Goal: Check status: Check status

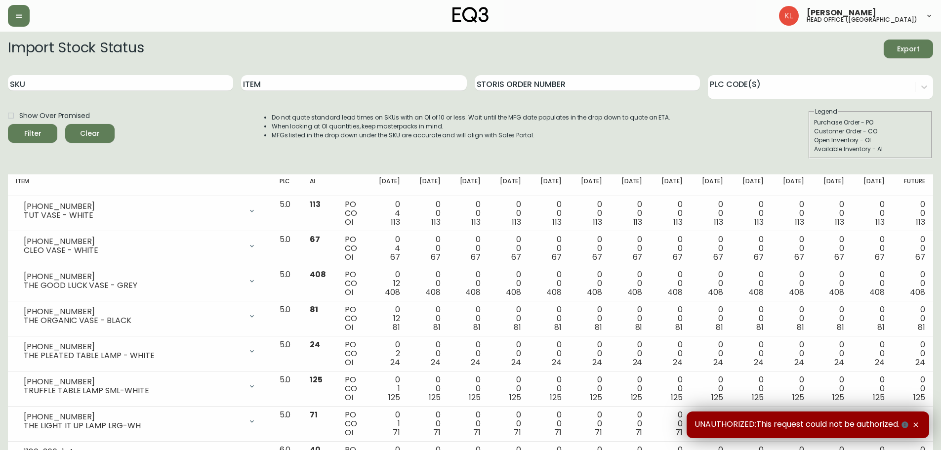
click at [14, 13] on button "button" at bounding box center [19, 16] width 22 height 22
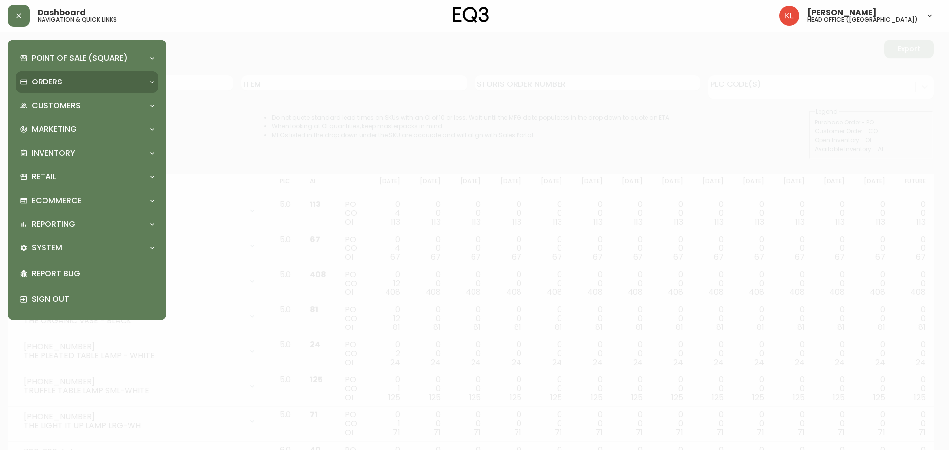
click at [49, 88] on div "Orders" at bounding box center [87, 82] width 142 height 22
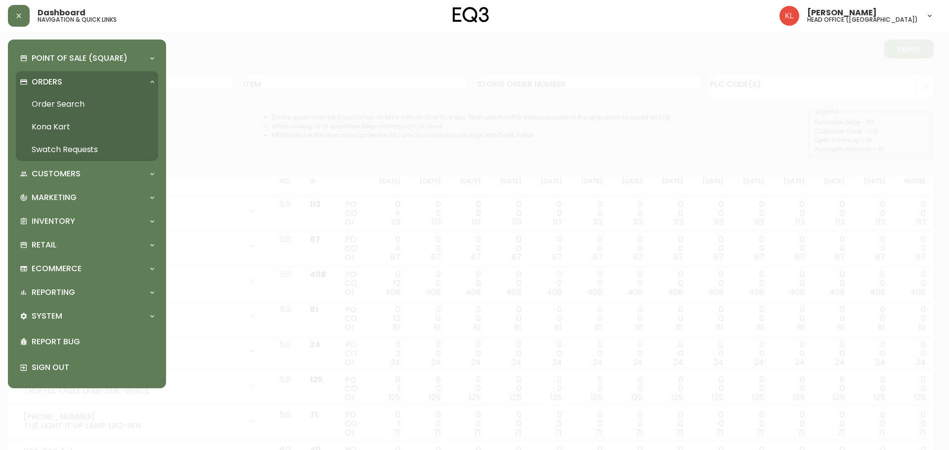
drag, startPoint x: 64, startPoint y: 105, endPoint x: 131, endPoint y: 100, distance: 67.4
click at [64, 105] on link "Order Search" at bounding box center [87, 104] width 142 height 23
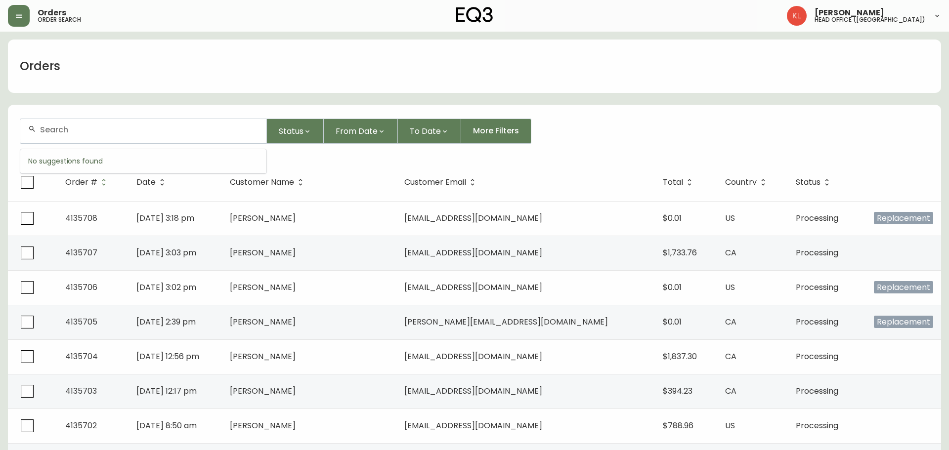
click at [66, 131] on input "text" at bounding box center [149, 129] width 218 height 9
paste input "4133206"
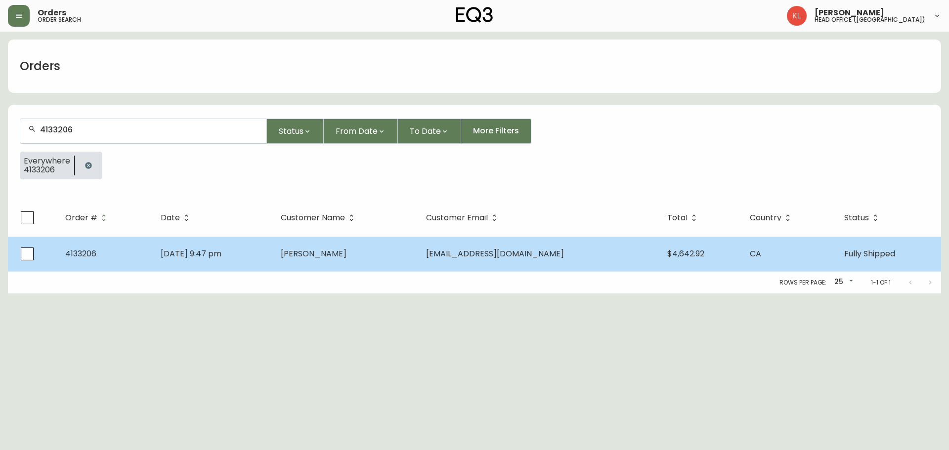
type input "4133206"
click at [267, 252] on td "[DATE] 9:47 pm" at bounding box center [213, 254] width 120 height 35
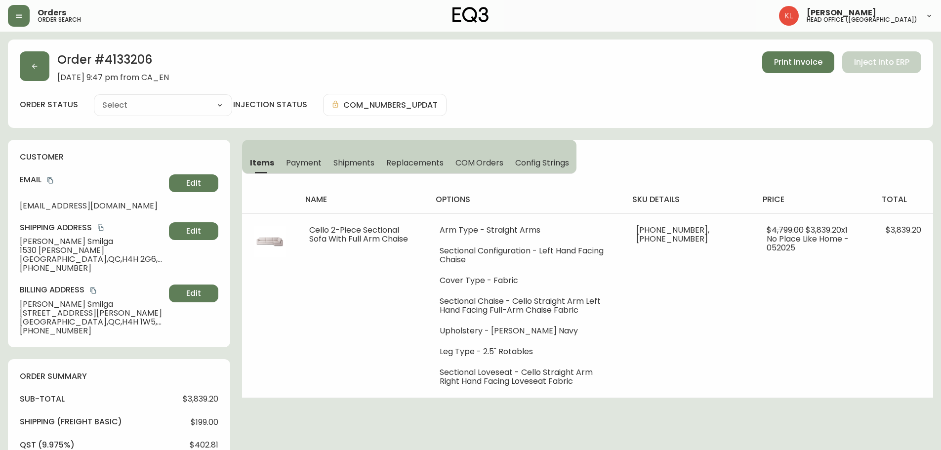
type input "Fully Shipped"
select select "FULLY_SHIPPED"
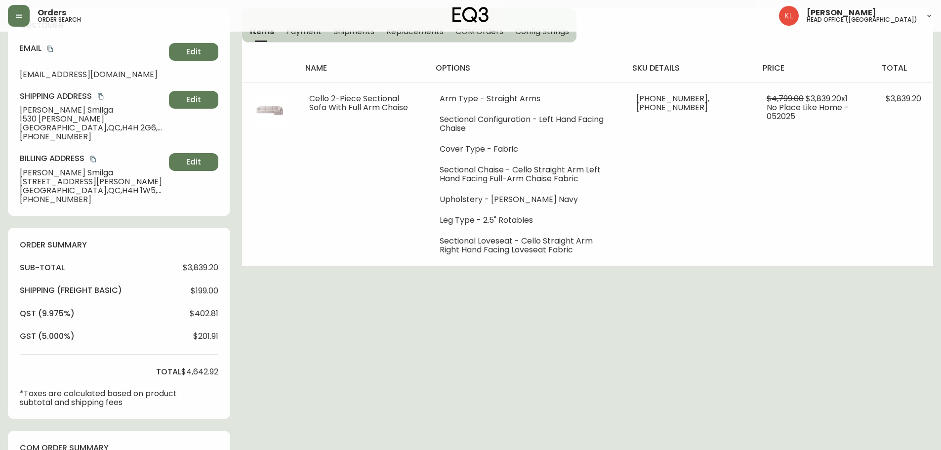
scroll to position [148, 0]
